Goal: Transaction & Acquisition: Purchase product/service

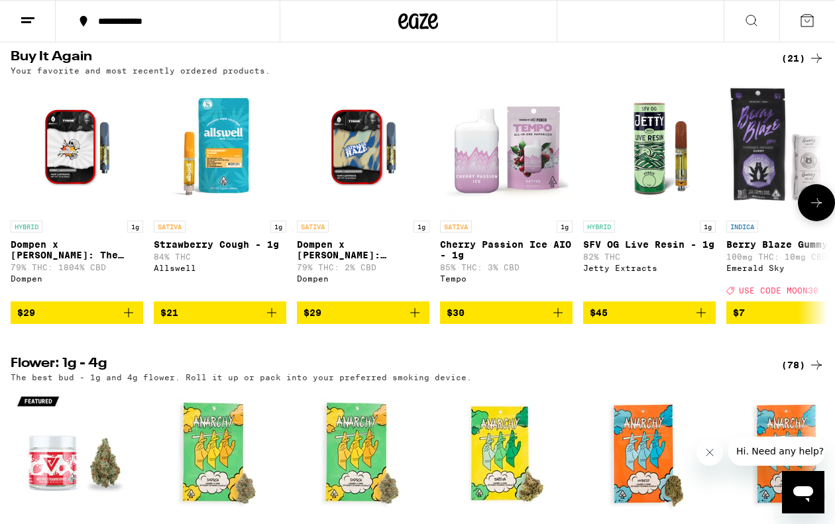
scroll to position [1072, 0]
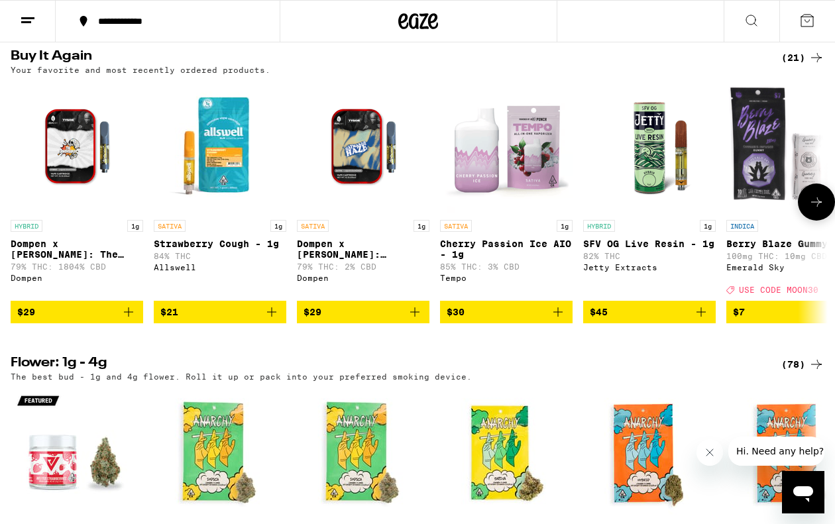
click at [130, 320] on icon "Add to bag" at bounding box center [129, 312] width 16 height 16
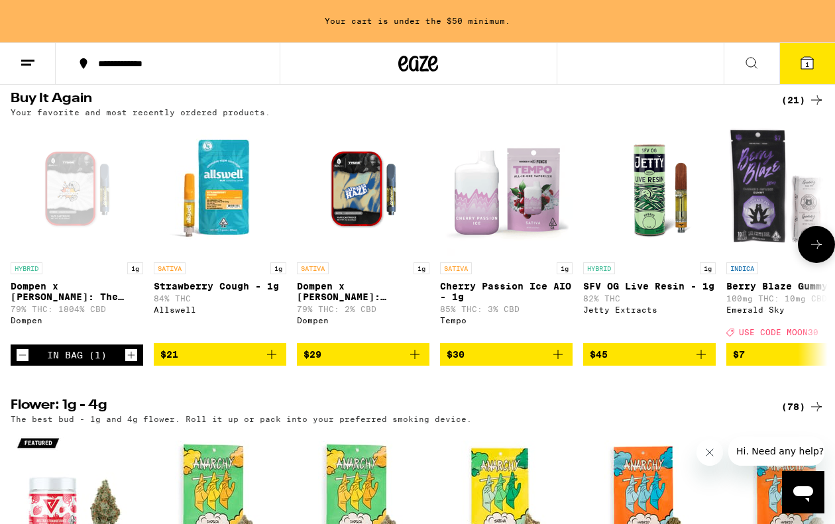
click at [414, 362] on icon "Add to bag" at bounding box center [415, 354] width 16 height 16
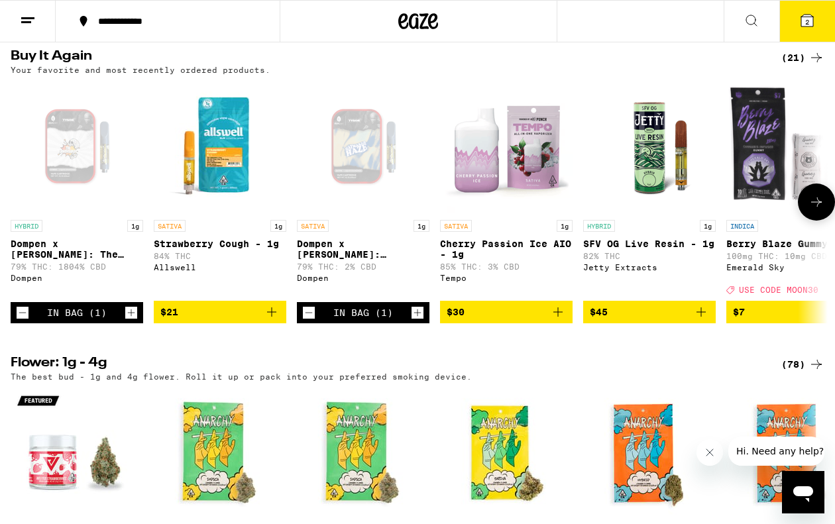
click at [703, 320] on icon "Add to bag" at bounding box center [701, 312] width 16 height 16
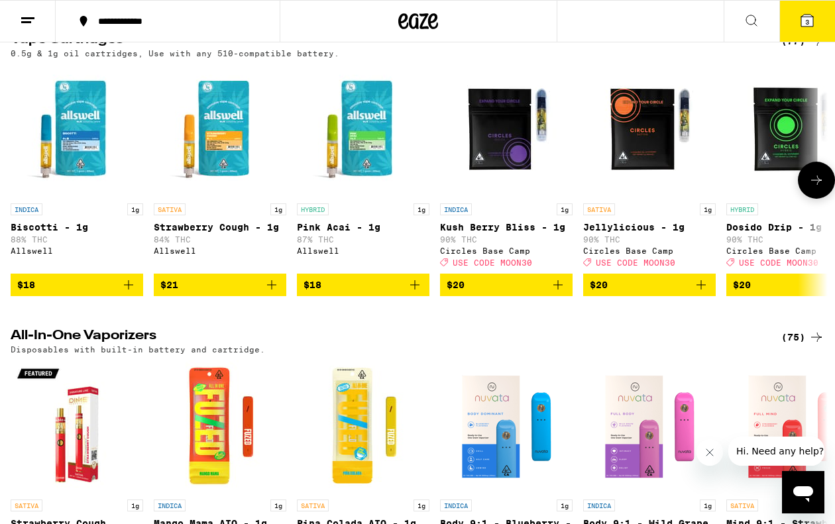
scroll to position [2008, 0]
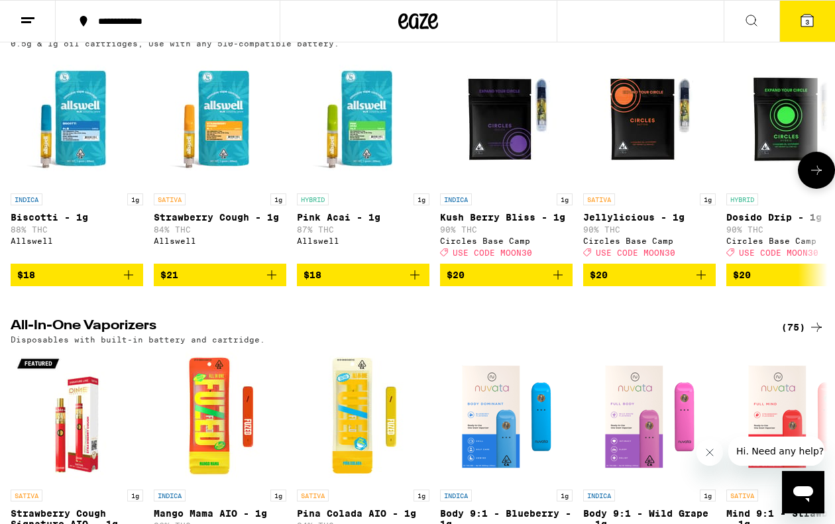
click at [217, 187] on img "Open page for Strawberry Cough - 1g from Allswell" at bounding box center [220, 120] width 132 height 132
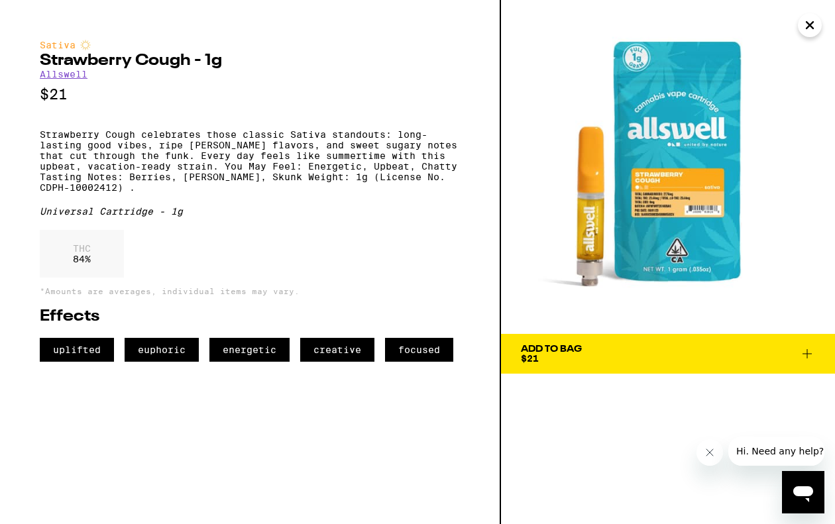
click at [814, 17] on icon "Close" at bounding box center [809, 25] width 16 height 20
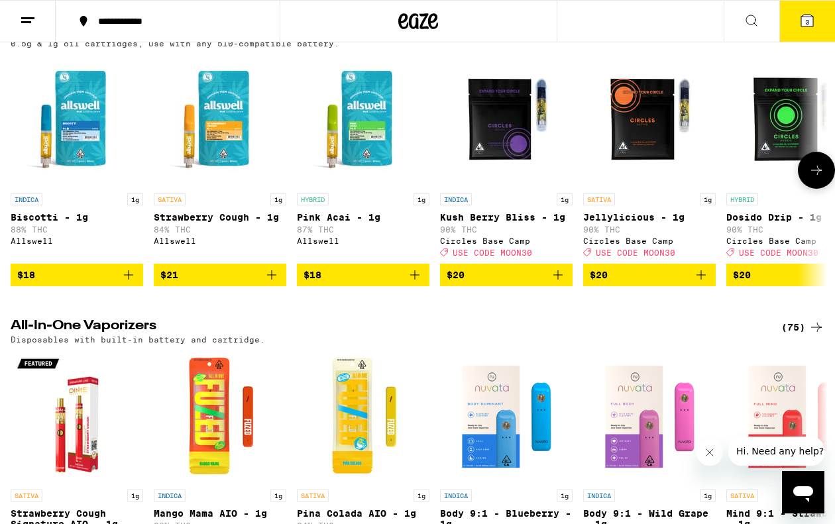
click at [817, 189] on button at bounding box center [815, 170] width 37 height 37
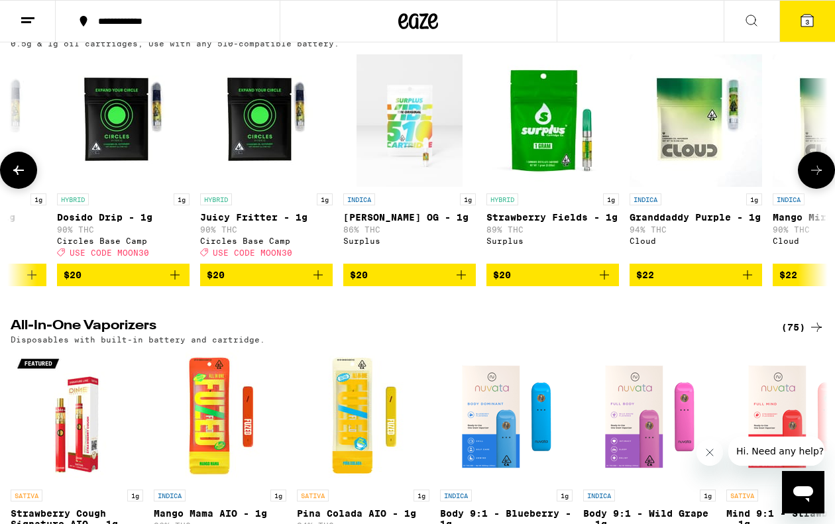
click at [814, 178] on icon at bounding box center [816, 170] width 16 height 16
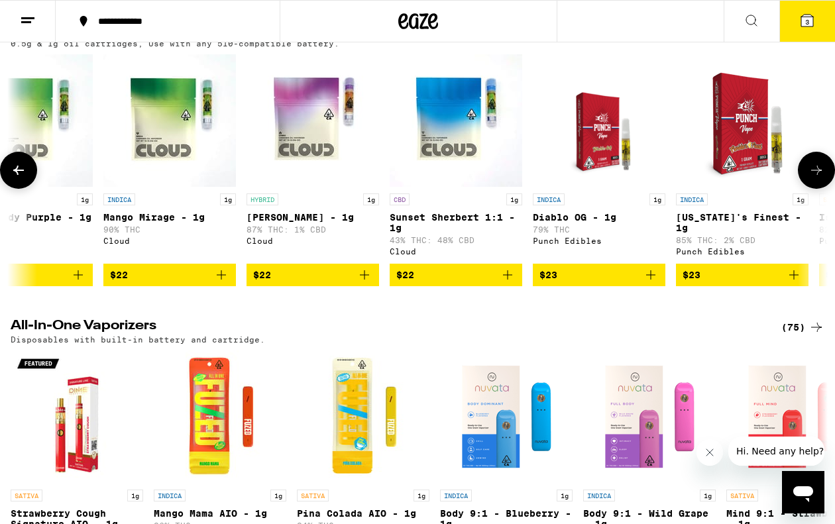
click at [814, 178] on icon at bounding box center [816, 170] width 16 height 16
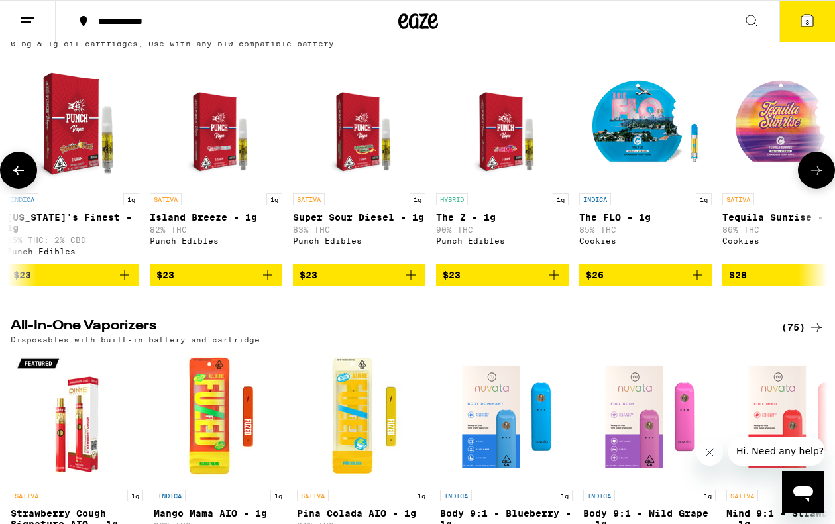
click at [814, 178] on icon at bounding box center [816, 170] width 16 height 16
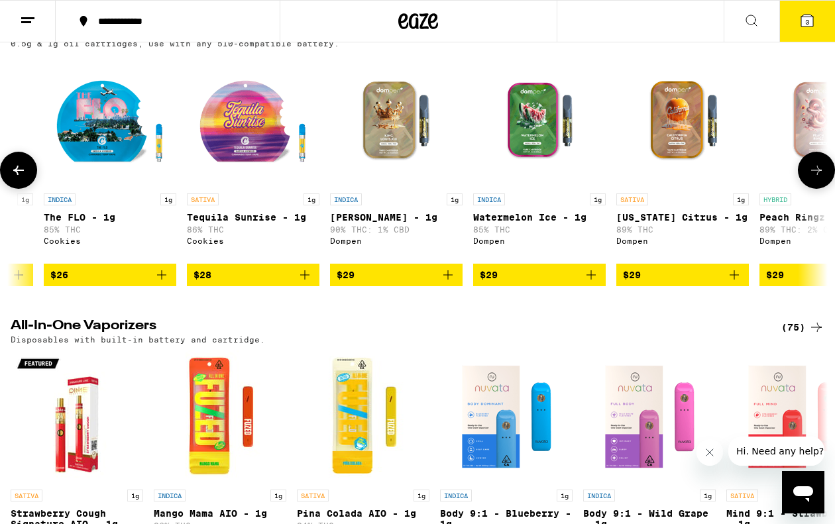
scroll to position [0, 2676]
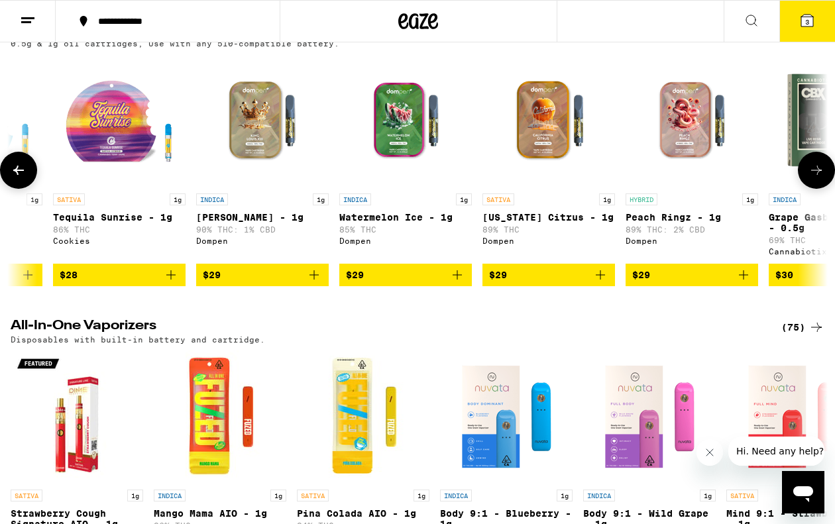
click at [814, 178] on icon at bounding box center [816, 170] width 16 height 16
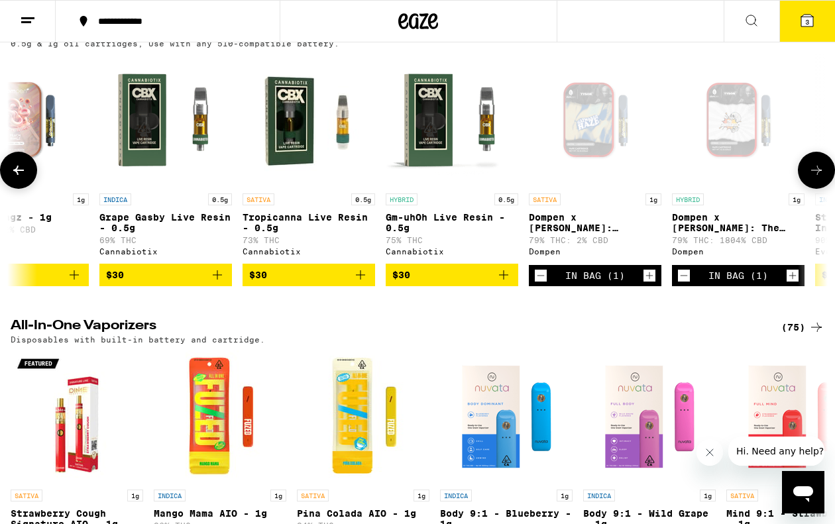
click at [814, 178] on icon at bounding box center [816, 170] width 16 height 16
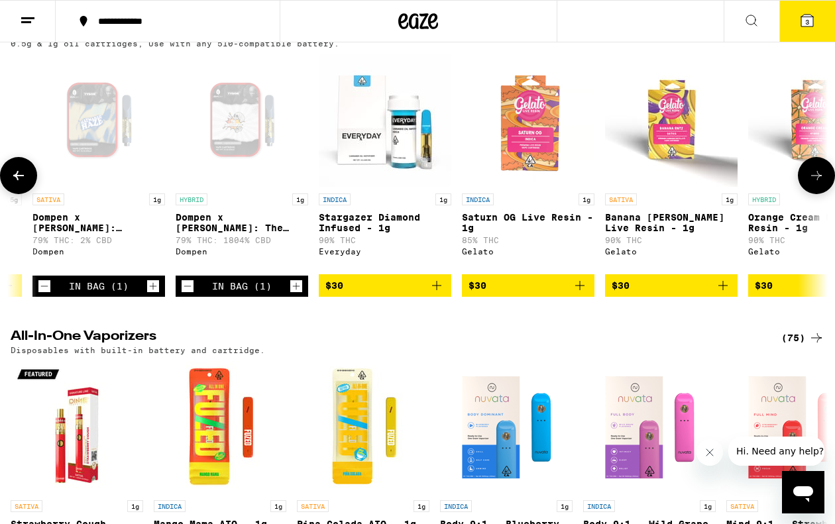
scroll to position [0, 4014]
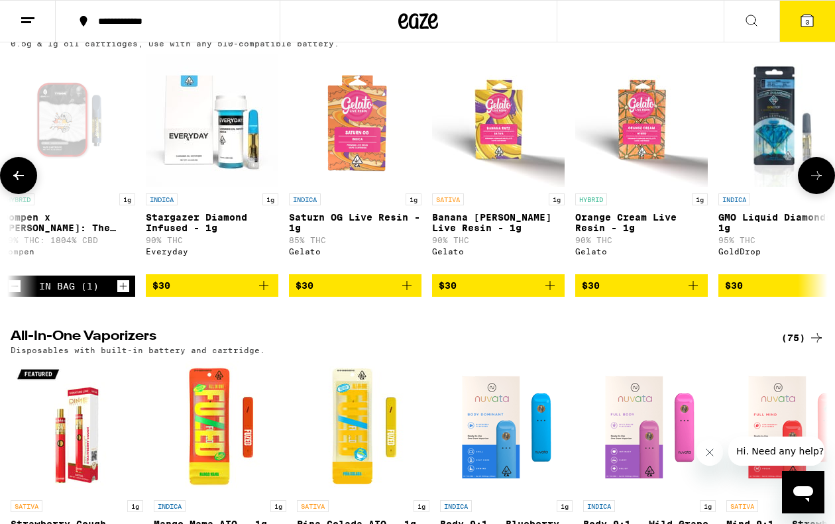
click at [551, 293] on icon "Add to bag" at bounding box center [550, 286] width 16 height 16
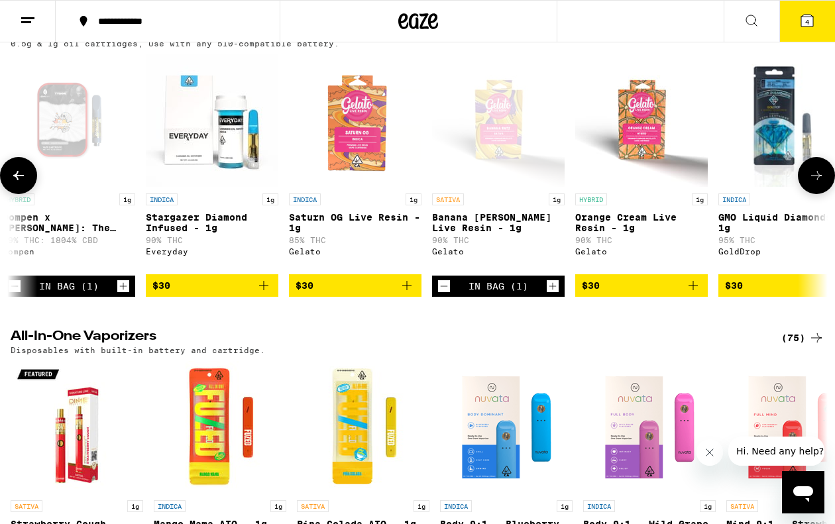
click at [691, 290] on icon "Add to bag" at bounding box center [692, 285] width 9 height 9
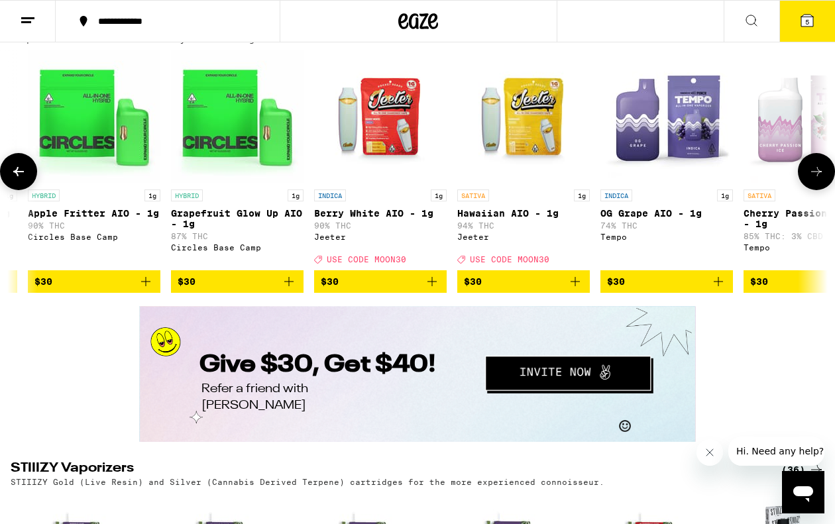
scroll to position [0, 3989]
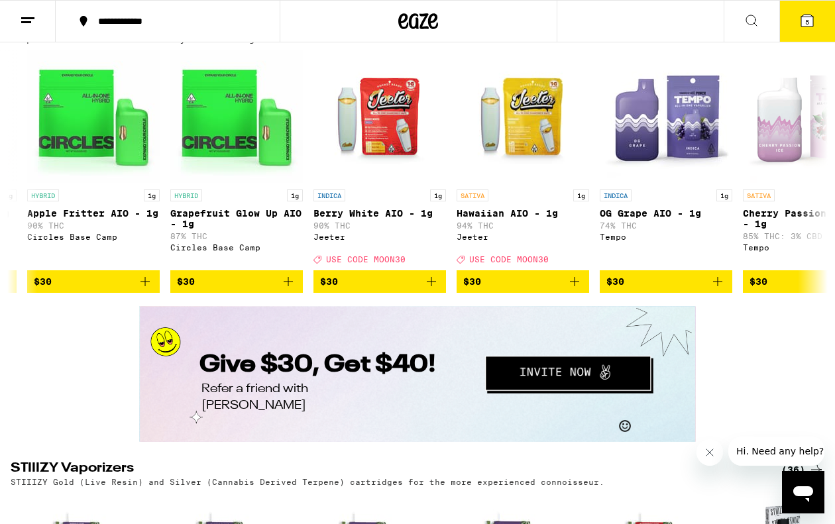
click at [817, 26] on button "5" at bounding box center [807, 21] width 56 height 41
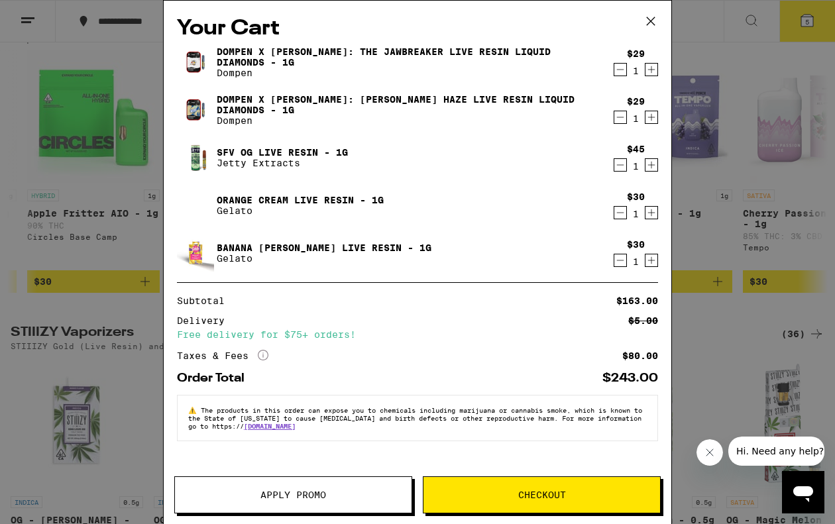
click at [619, 165] on icon "Decrement" at bounding box center [620, 165] width 7 height 0
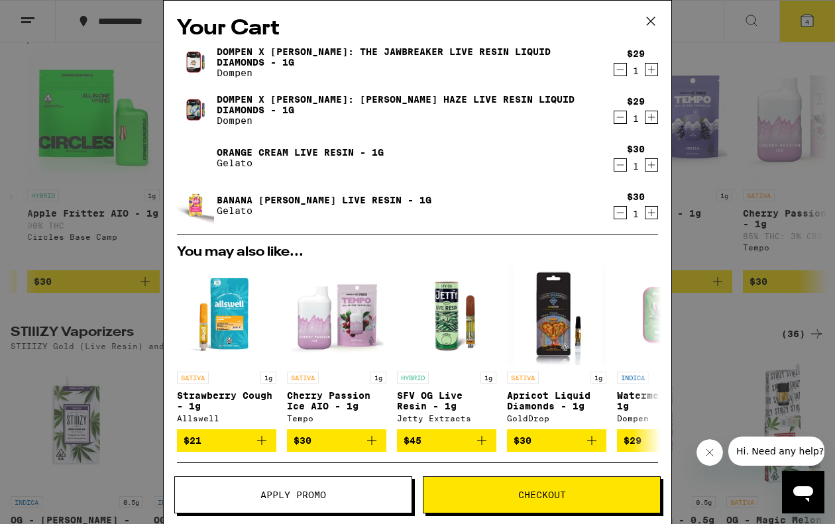
click at [620, 70] on icon "Decrement" at bounding box center [620, 70] width 7 height 0
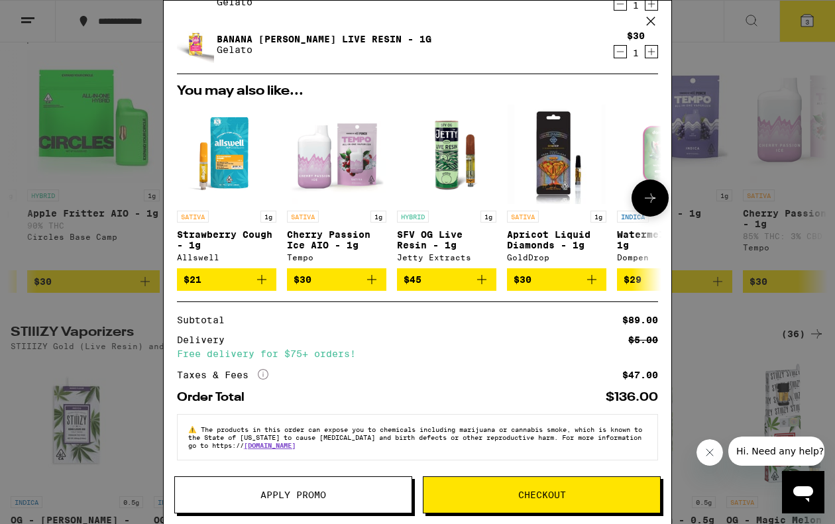
scroll to position [121, 0]
click at [529, 493] on span "Checkout" at bounding box center [542, 494] width 48 height 9
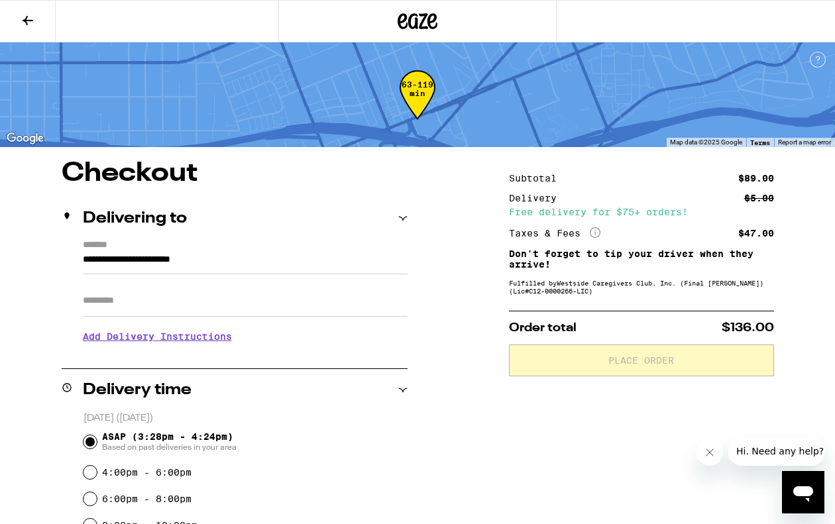
click at [30, 20] on icon at bounding box center [28, 20] width 11 height 9
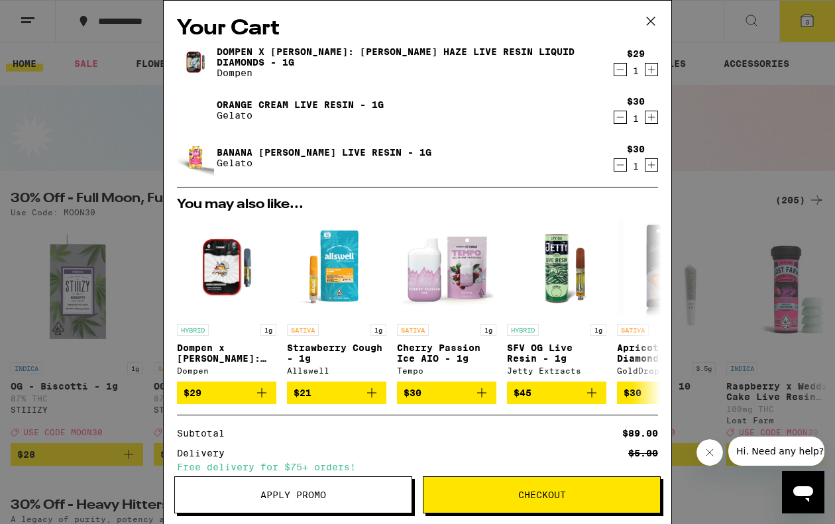
click at [199, 62] on img at bounding box center [195, 62] width 37 height 37
click at [646, 17] on icon at bounding box center [650, 21] width 20 height 20
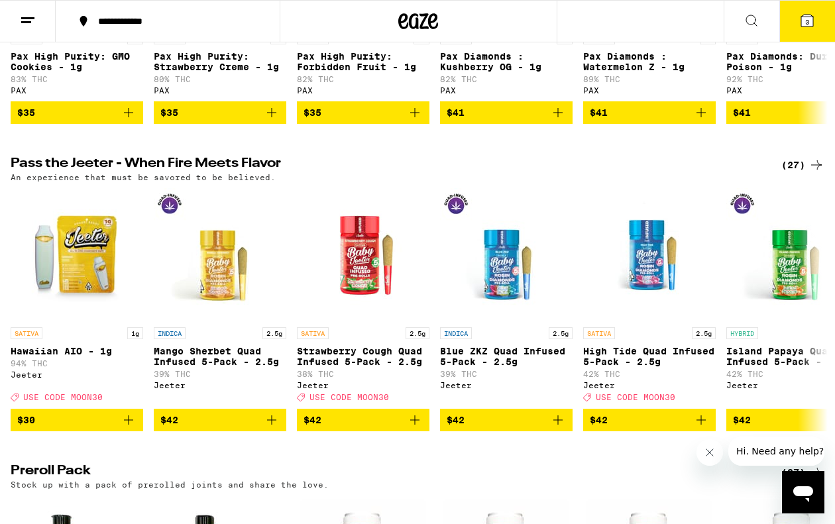
scroll to position [3128, 0]
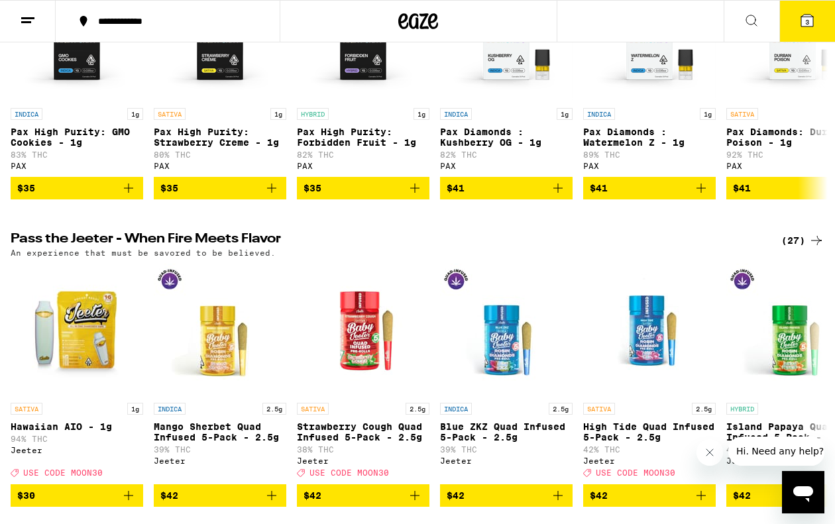
click at [810, 24] on icon at bounding box center [807, 21] width 12 height 12
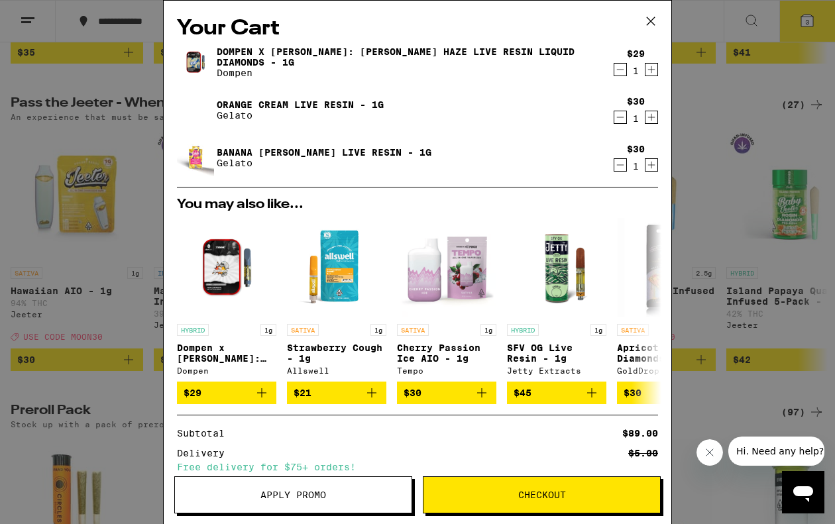
click at [650, 25] on icon at bounding box center [650, 21] width 20 height 20
